Goal: Task Accomplishment & Management: Manage account settings

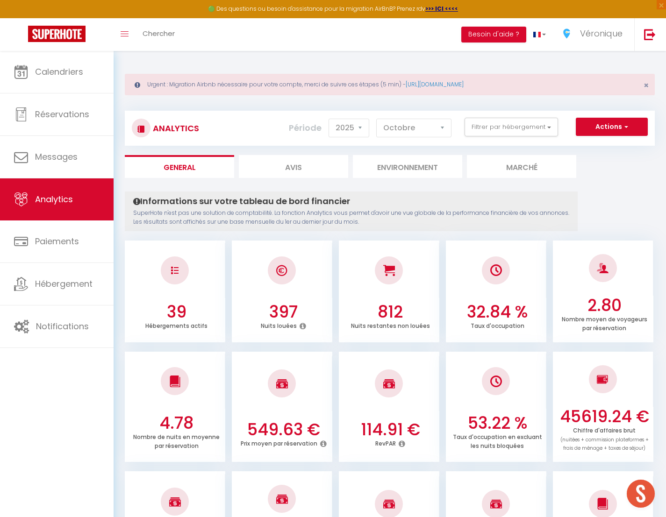
select select "2025"
select select "10"
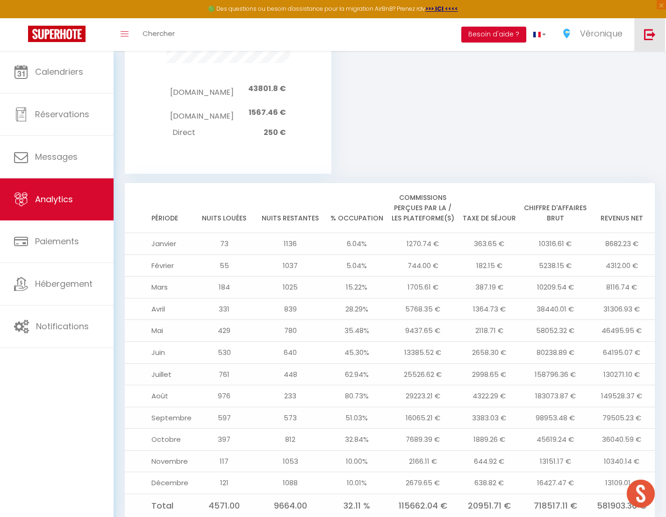
click at [651, 36] on img at bounding box center [650, 35] width 12 height 12
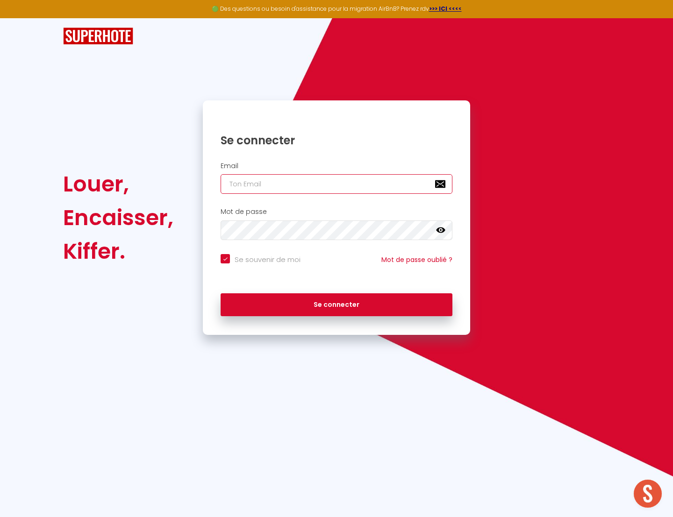
type input "[EMAIL_ADDRESS][DOMAIN_NAME]"
click at [442, 229] on icon at bounding box center [440, 231] width 9 height 6
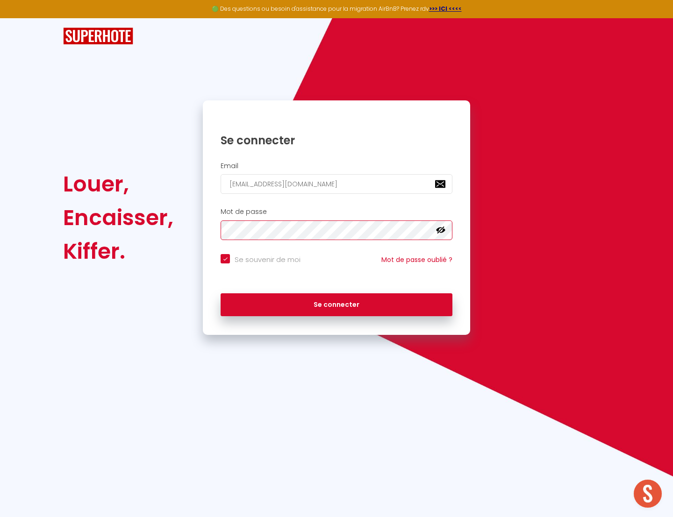
click at [174, 228] on div "Louer, Encaisser, [PERSON_NAME]. Se connecter Email [EMAIL_ADDRESS][DOMAIN_NAME…" at bounding box center [336, 217] width 559 height 235
click at [437, 129] on div "Se connecter" at bounding box center [336, 133] width 267 height 29
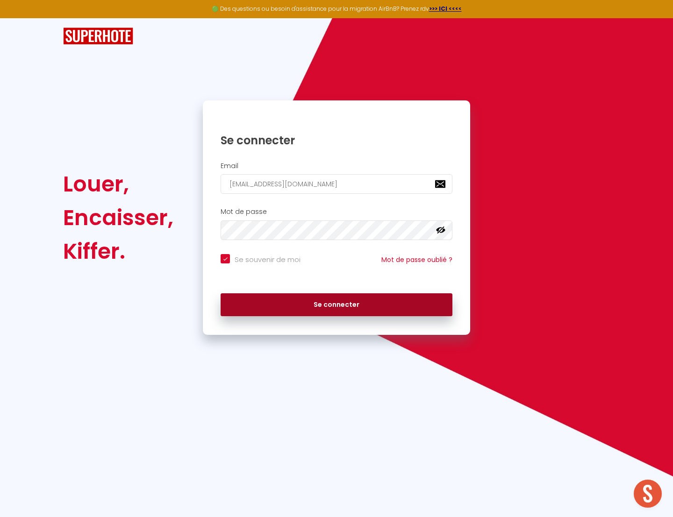
click at [345, 305] on button "Se connecter" at bounding box center [337, 305] width 232 height 23
checkbox input "true"
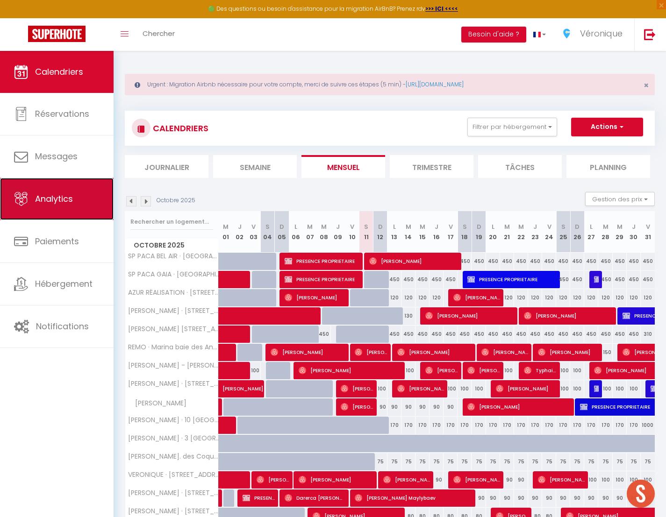
click at [66, 199] on span "Analytics" at bounding box center [54, 199] width 38 height 12
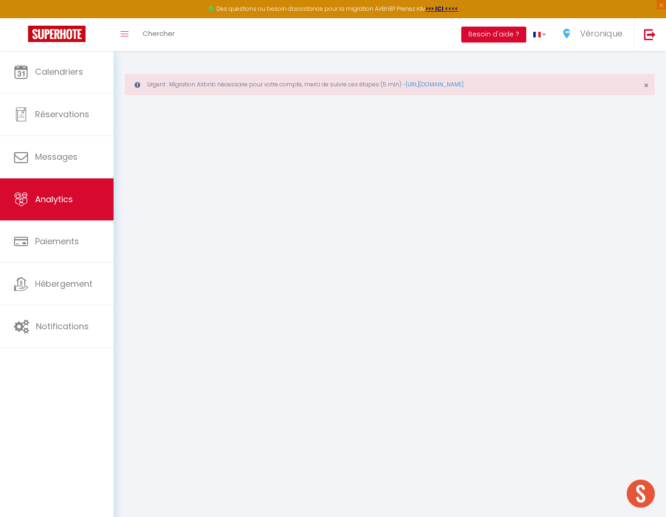
select select "2025"
select select "10"
